Goal: Task Accomplishment & Management: Manage account settings

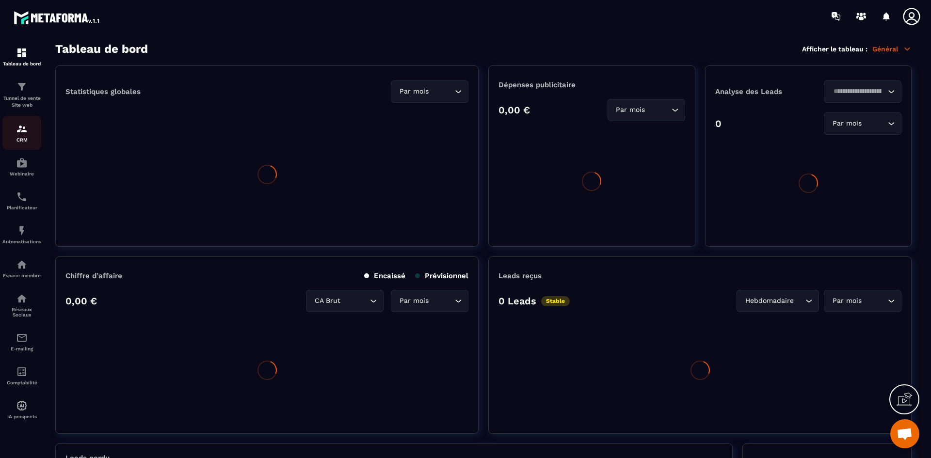
click at [24, 133] on img at bounding box center [22, 129] width 12 height 12
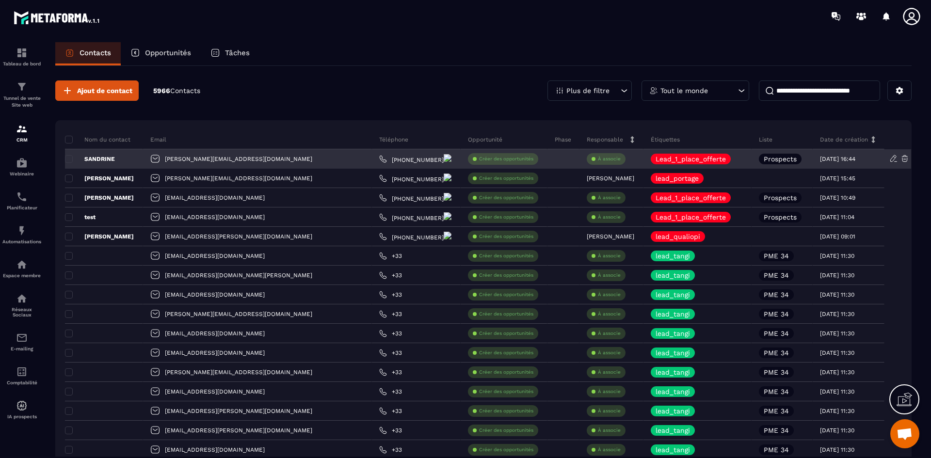
click at [598, 159] on p "À associe" at bounding box center [609, 159] width 23 height 7
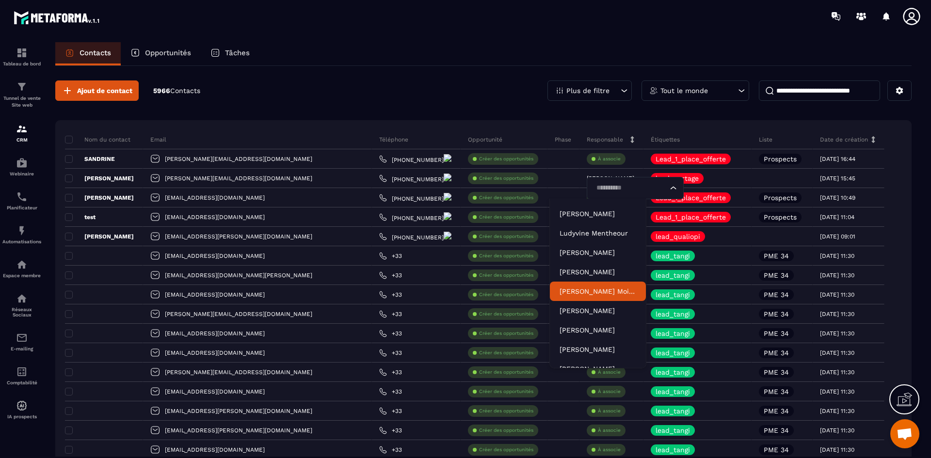
scroll to position [30, 0]
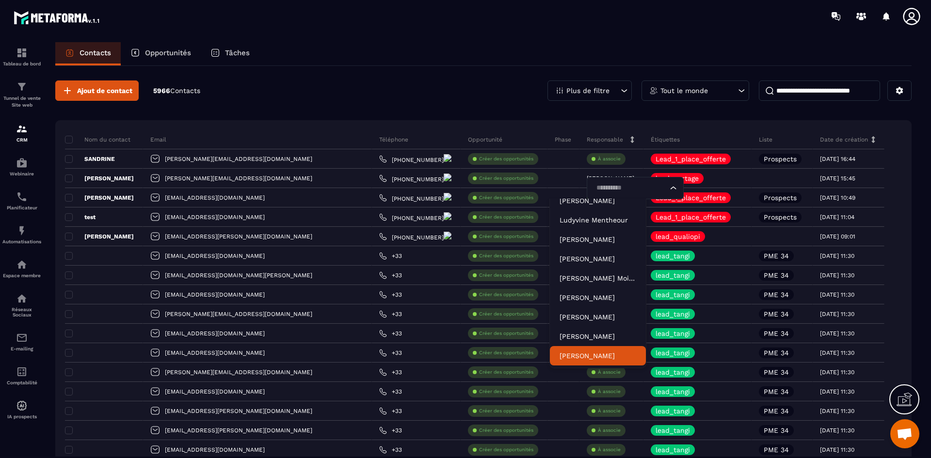
click at [597, 347] on li "[PERSON_NAME]" at bounding box center [598, 355] width 96 height 19
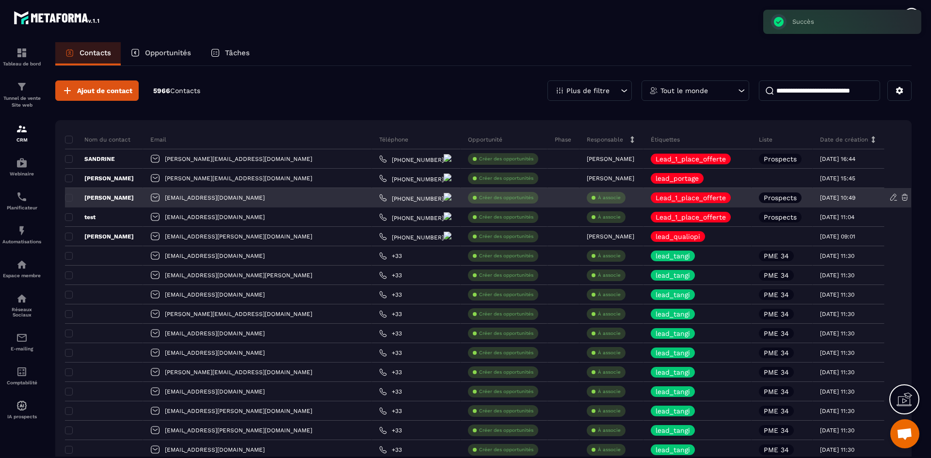
click at [598, 195] on p "À associe" at bounding box center [609, 197] width 23 height 7
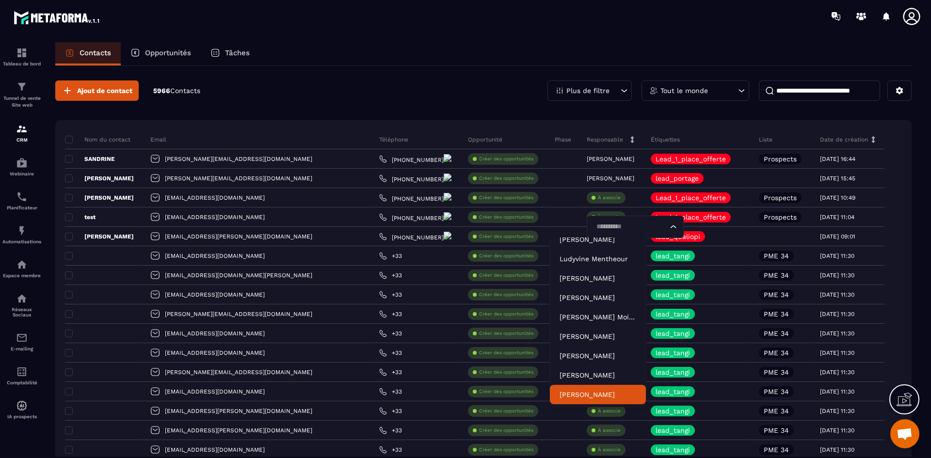
click at [595, 390] on p "[PERSON_NAME]" at bounding box center [597, 395] width 77 height 10
